Goal: Book appointment/travel/reservation

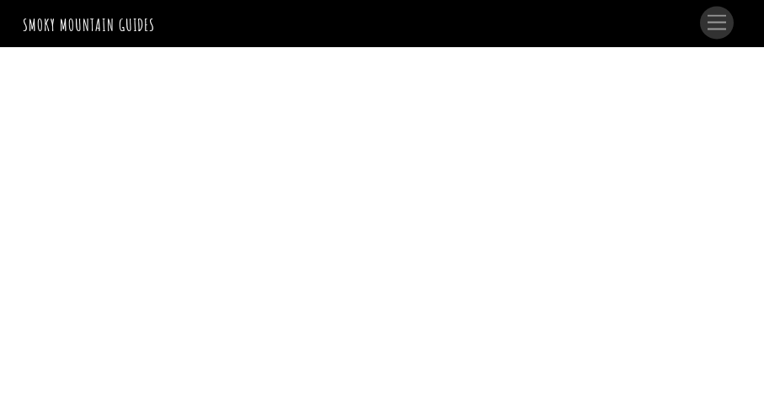
click at [727, 24] on link "Menu" at bounding box center [717, 23] width 34 height 33
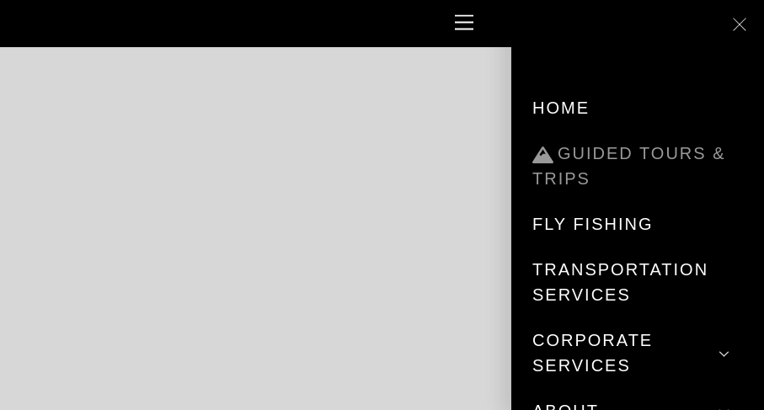
click at [618, 156] on link "Guided Tours & Trips" at bounding box center [637, 166] width 210 height 71
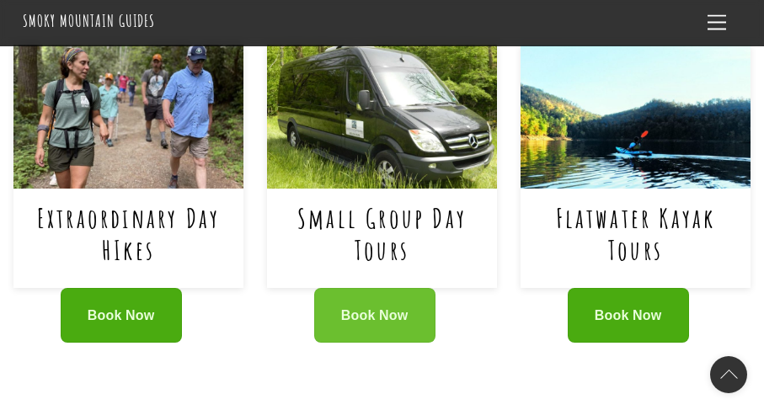
scroll to position [869, 0]
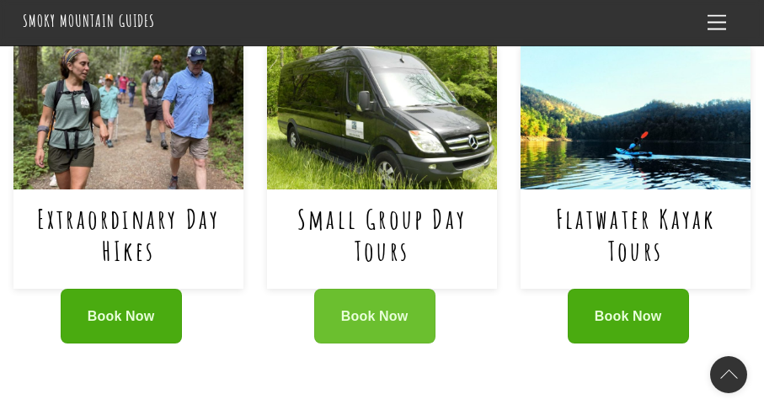
click at [420, 289] on link "Book Now" at bounding box center [374, 316] width 121 height 55
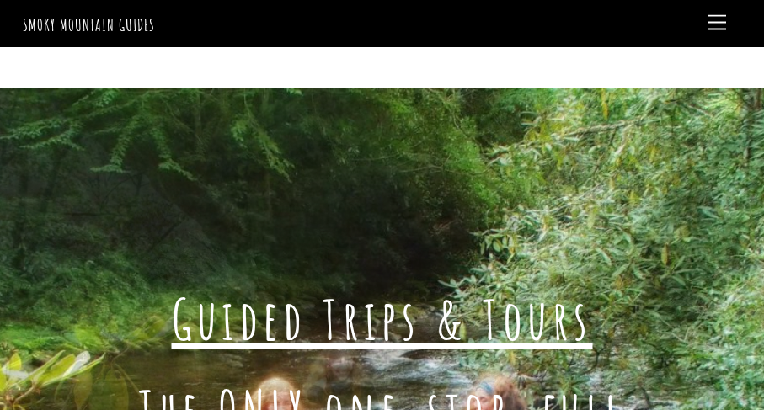
scroll to position [0, 0]
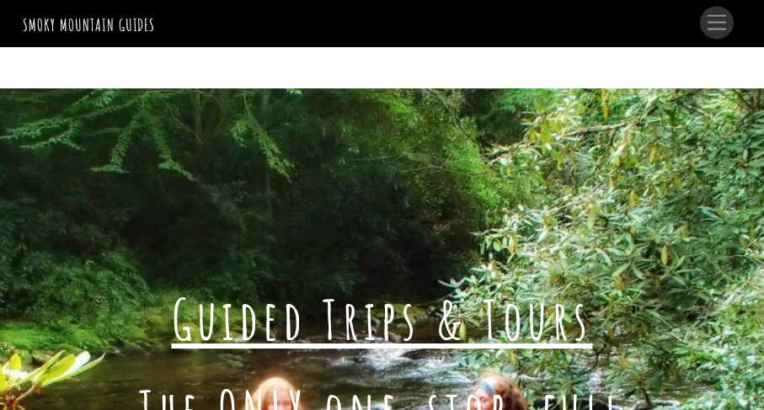
click at [716, 26] on span "Menu" at bounding box center [716, 22] width 19 height 15
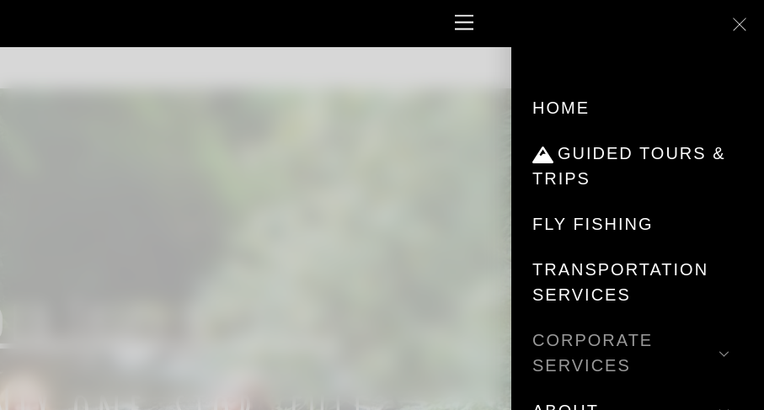
scroll to position [1, 0]
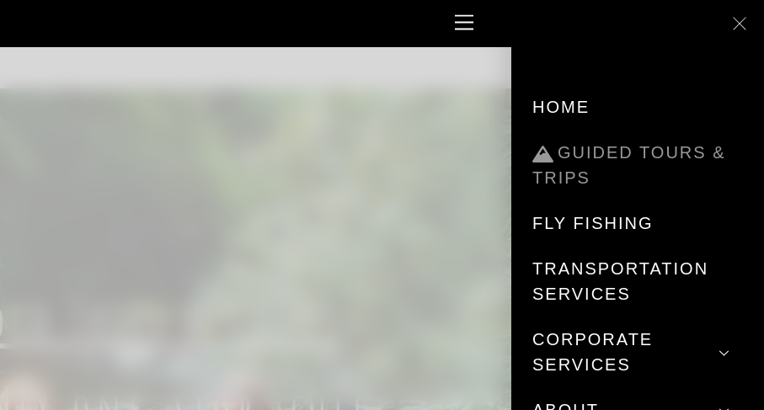
click at [562, 178] on link "Guided Tours & Trips" at bounding box center [637, 165] width 210 height 71
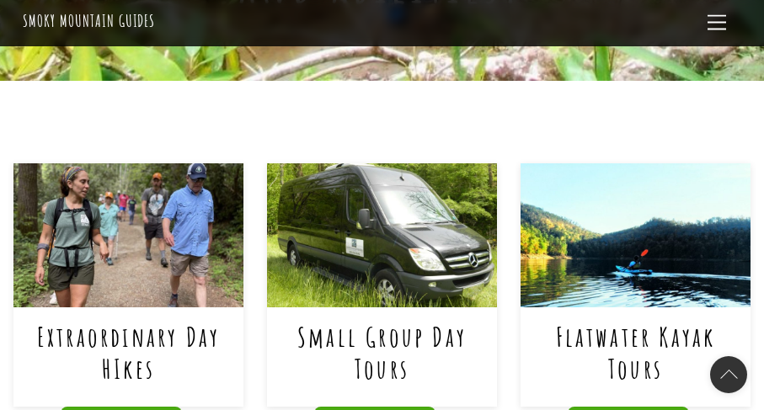
scroll to position [771, 0]
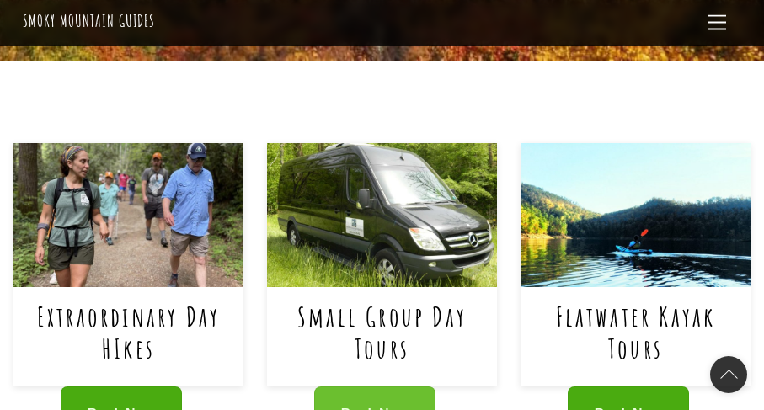
click at [379, 386] on link "Book Now" at bounding box center [374, 413] width 121 height 55
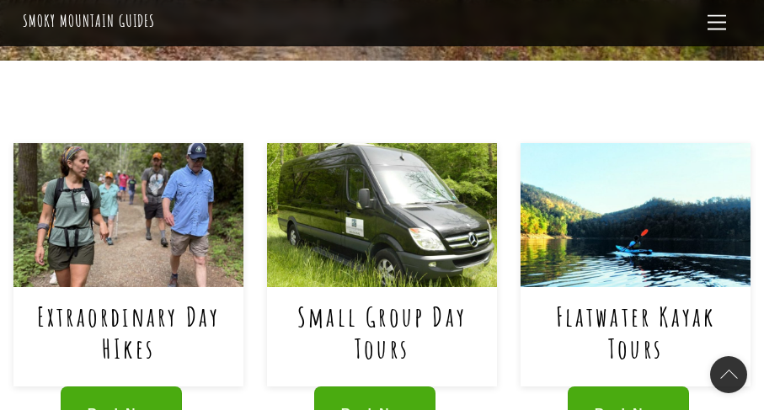
click at [366, 299] on link "Small Group Day Tours" at bounding box center [381, 332] width 169 height 67
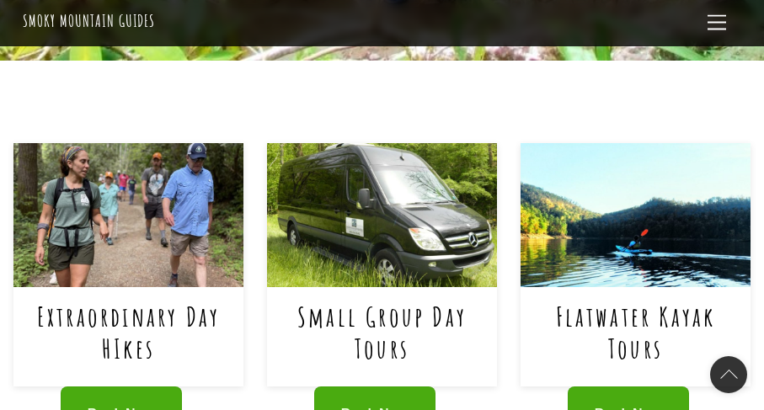
click at [358, 299] on link "Small Group Day Tours" at bounding box center [381, 332] width 169 height 67
